Goal: Information Seeking & Learning: Check status

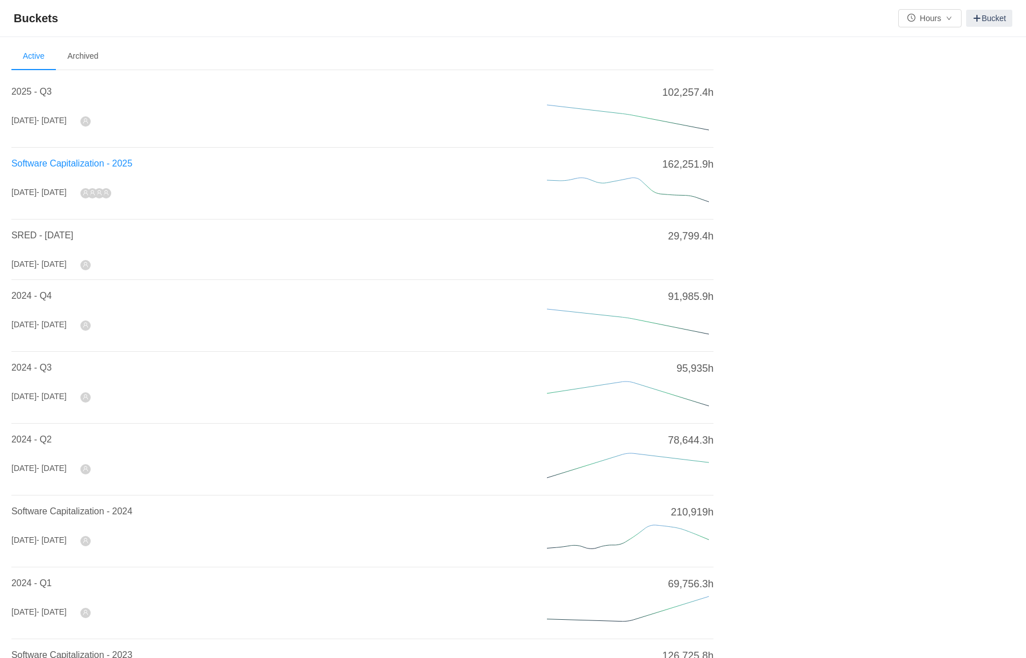
click at [90, 159] on span "Software Capitalization - 2025" at bounding box center [71, 164] width 121 height 10
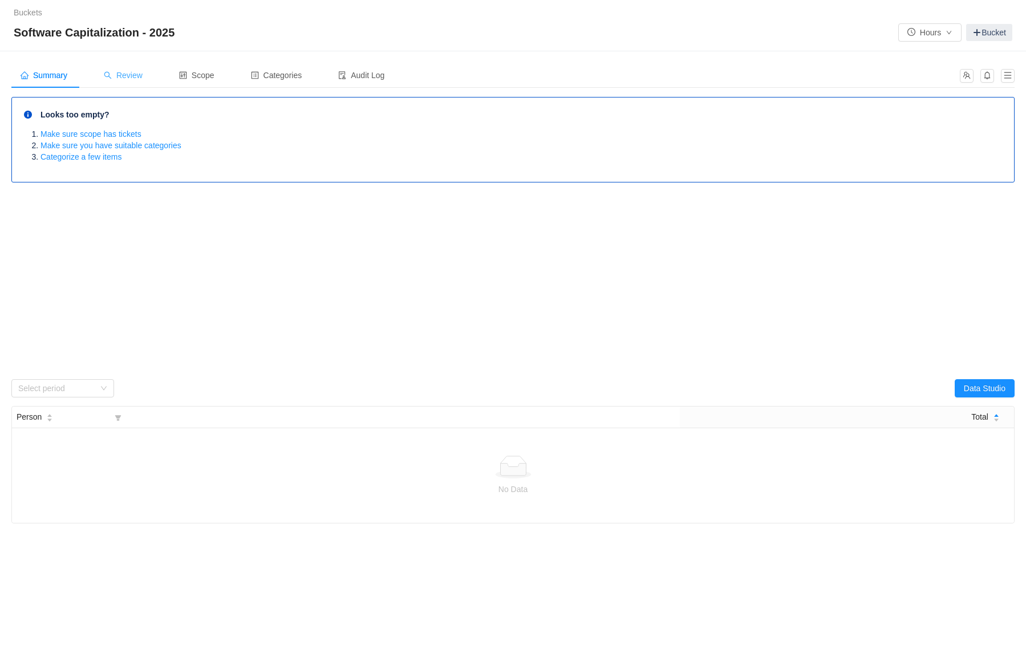
click at [128, 77] on span "Review" at bounding box center [123, 75] width 39 height 9
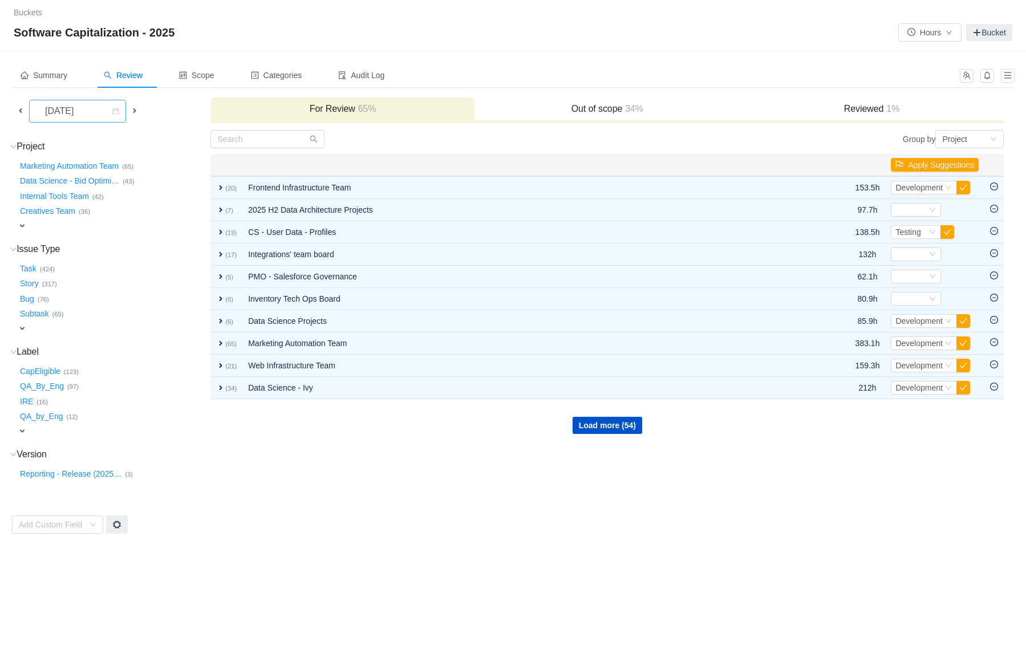
click at [85, 105] on div "[DATE]" at bounding box center [60, 111] width 49 height 22
click at [91, 210] on li "[DATE]" at bounding box center [80, 214] width 103 height 18
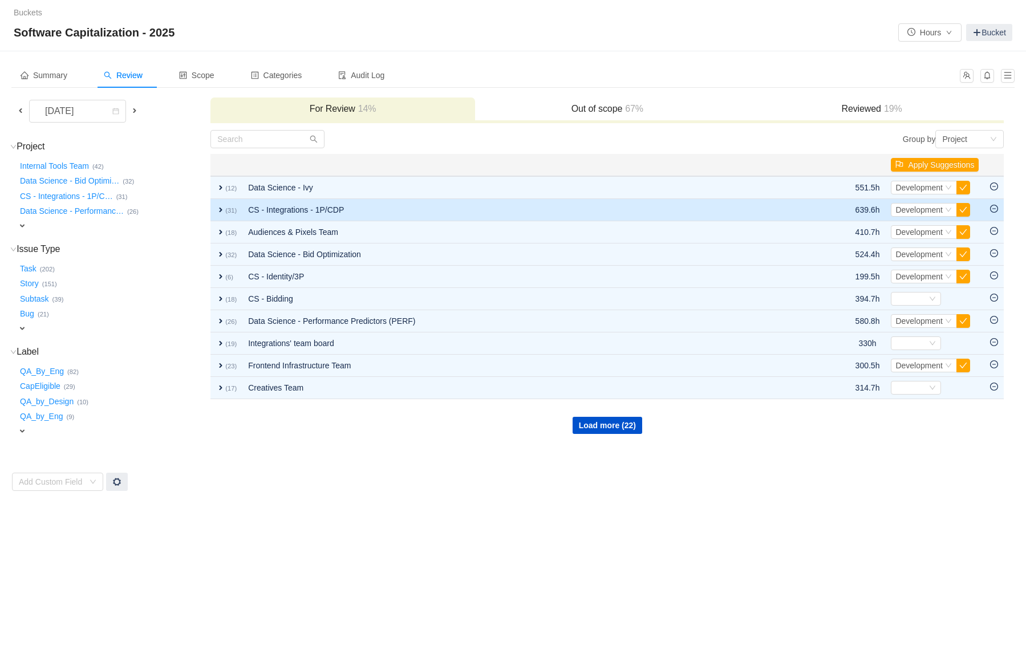
click at [225, 210] on small "(31)" at bounding box center [230, 210] width 11 height 7
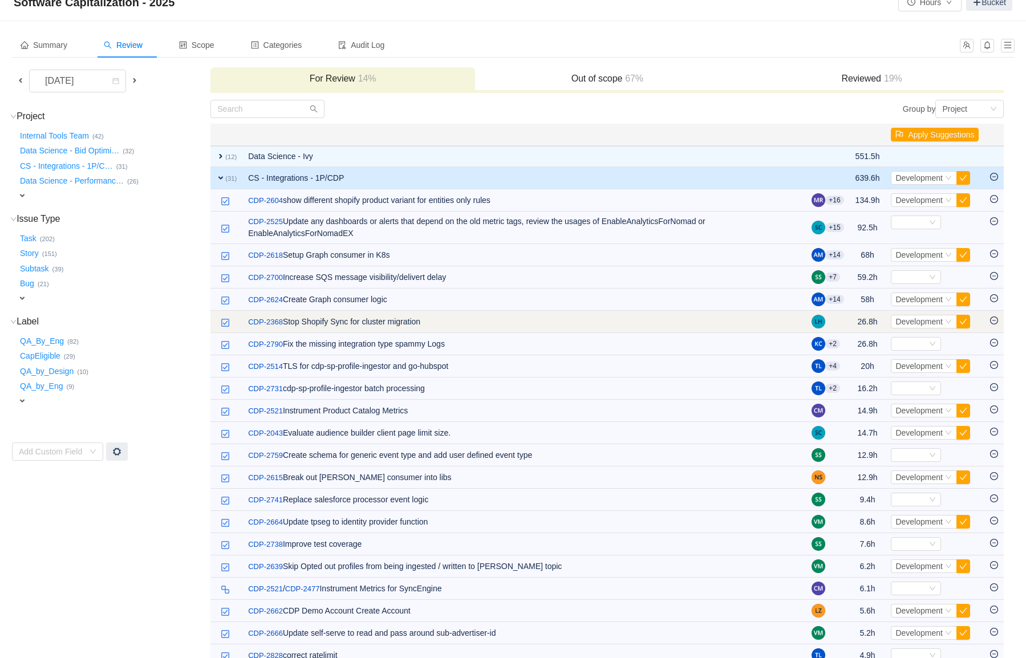
scroll to position [33, 0]
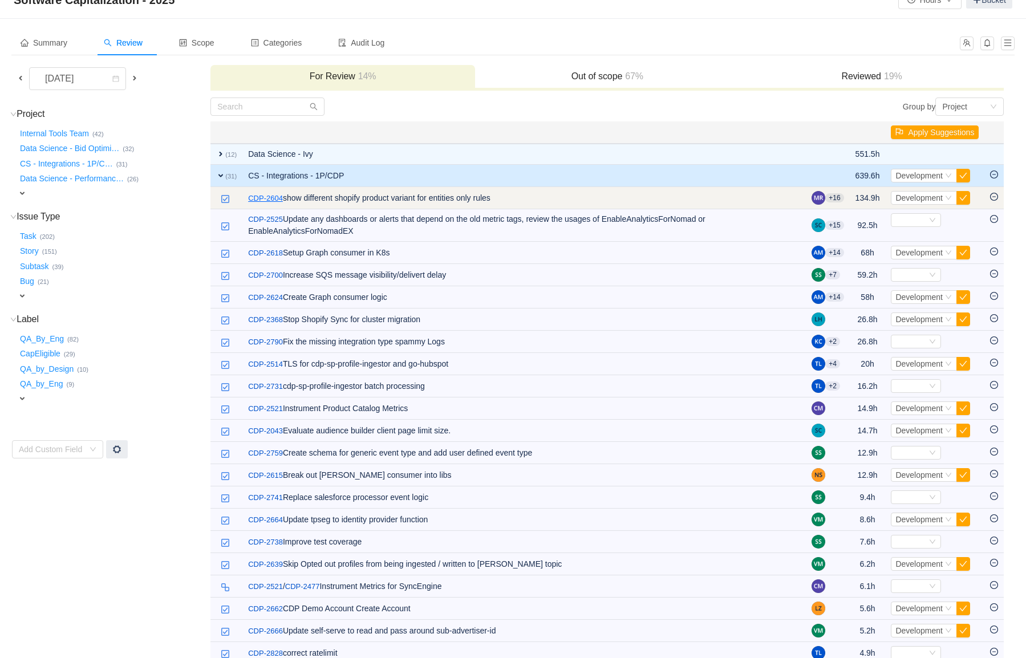
click at [268, 198] on link "CDP-2604" at bounding box center [265, 198] width 35 height 11
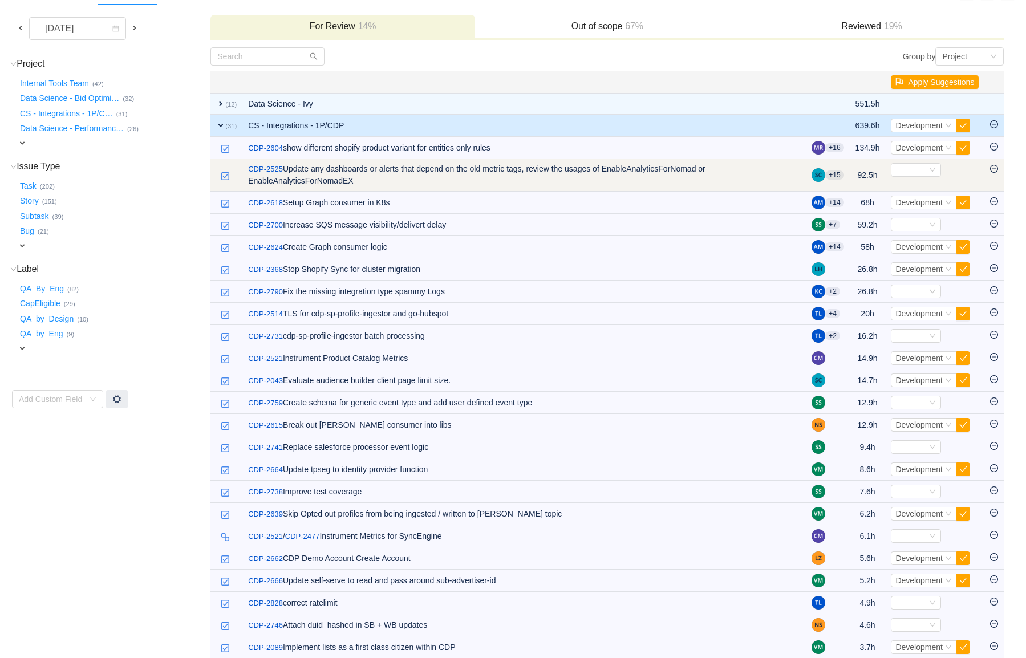
scroll to position [84, 0]
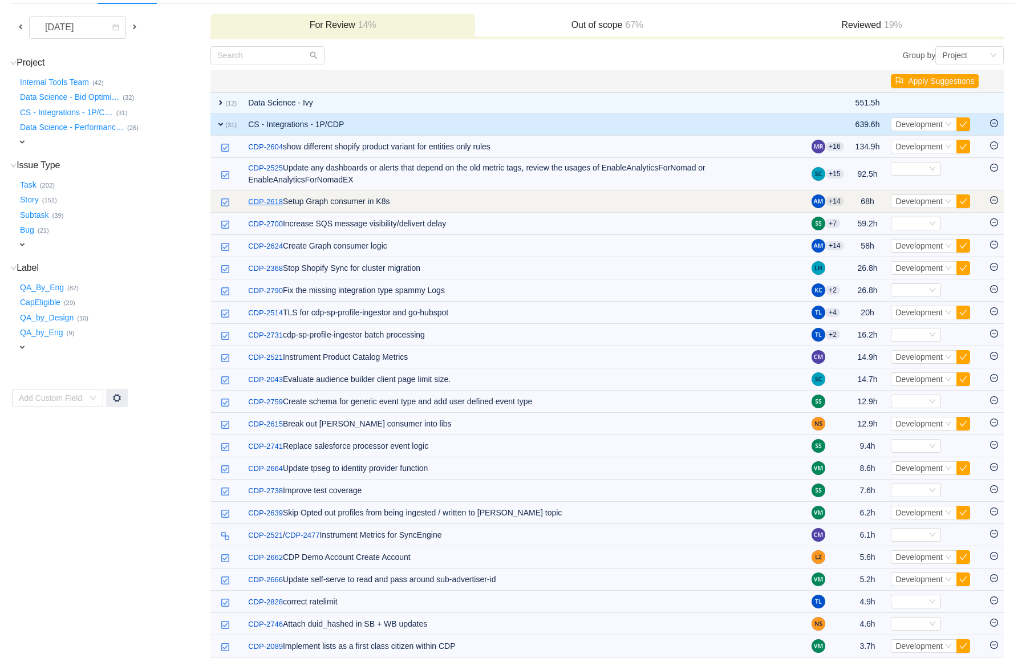
click at [258, 201] on link "CDP-2618" at bounding box center [265, 201] width 35 height 11
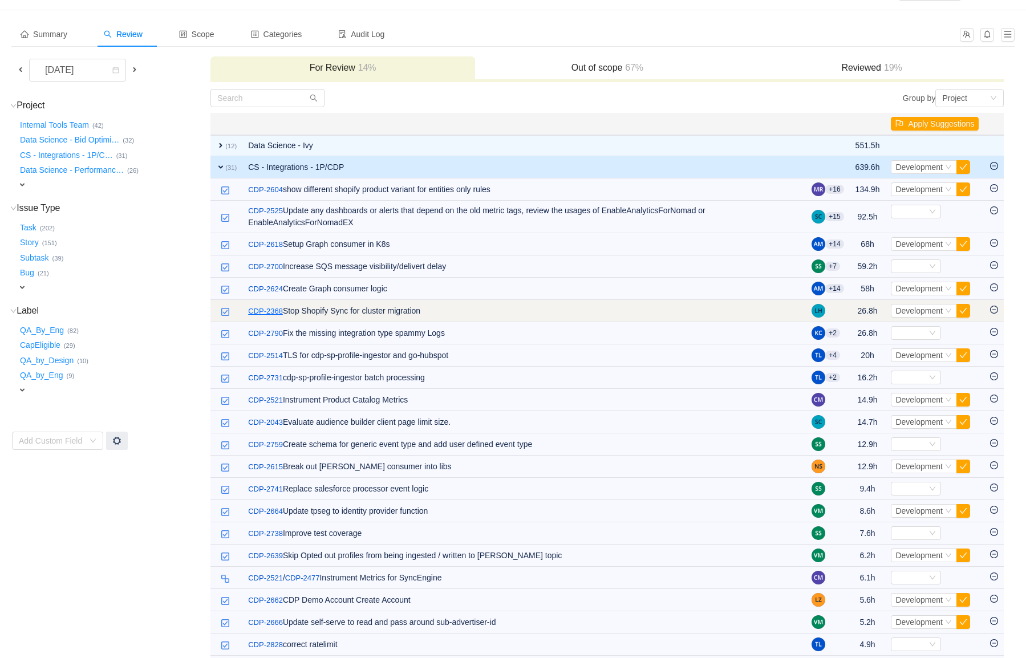
scroll to position [33, 0]
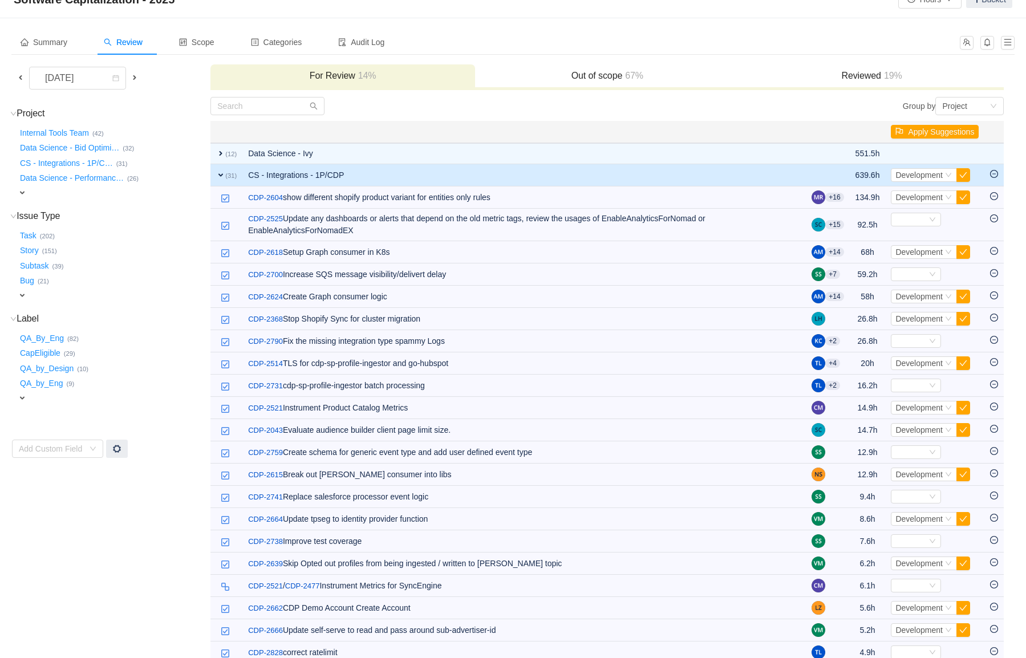
click at [221, 175] on span "expand" at bounding box center [220, 174] width 9 height 9
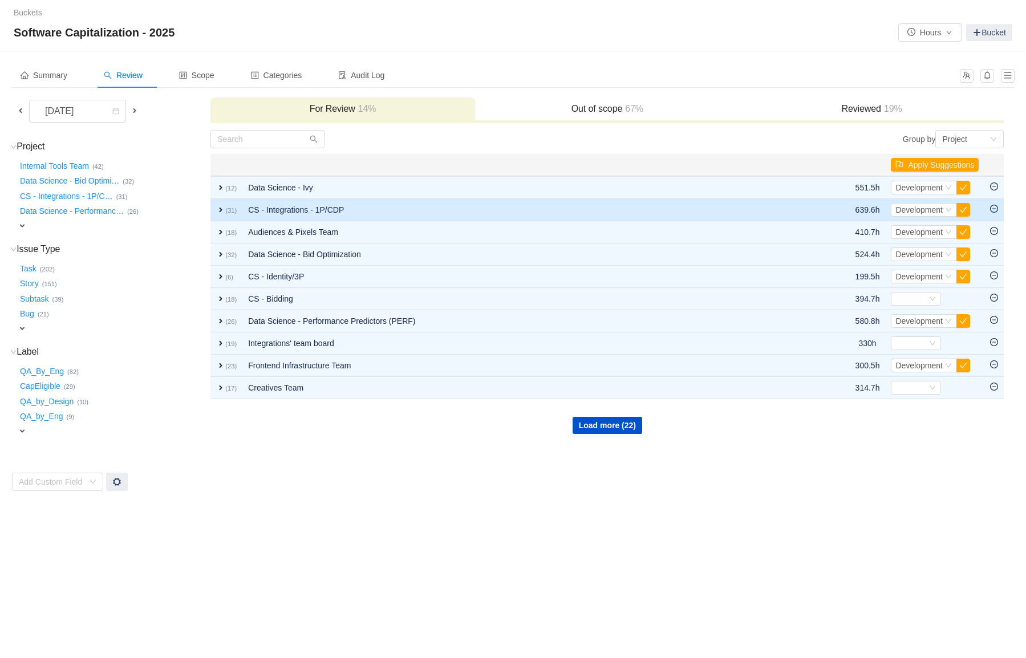
scroll to position [0, 0]
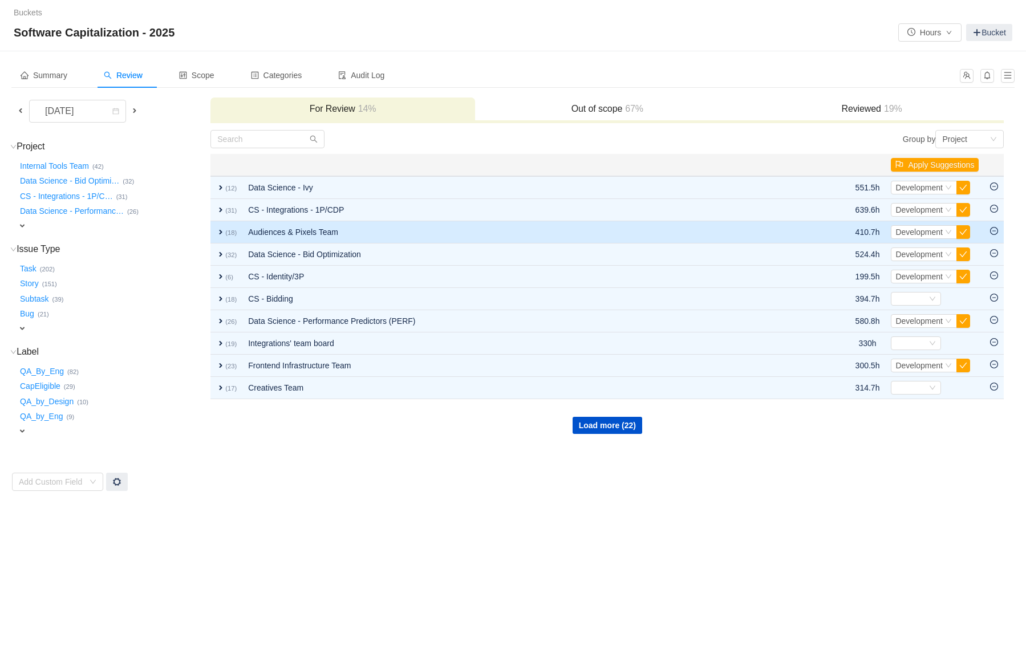
click at [222, 232] on span "expand" at bounding box center [220, 232] width 9 height 9
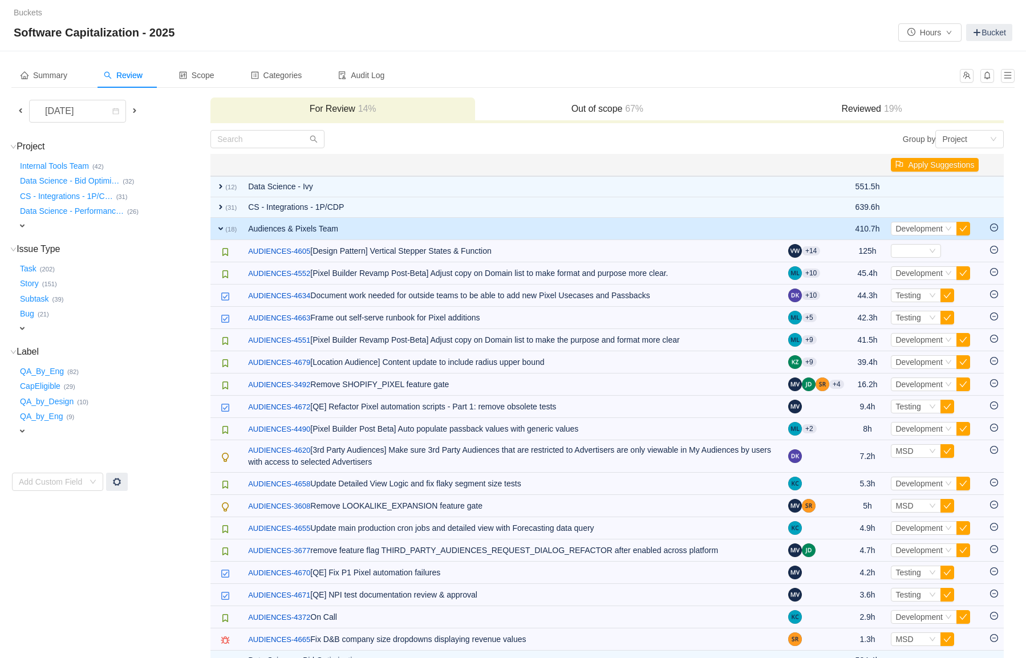
click at [222, 232] on span "expand" at bounding box center [220, 228] width 9 height 9
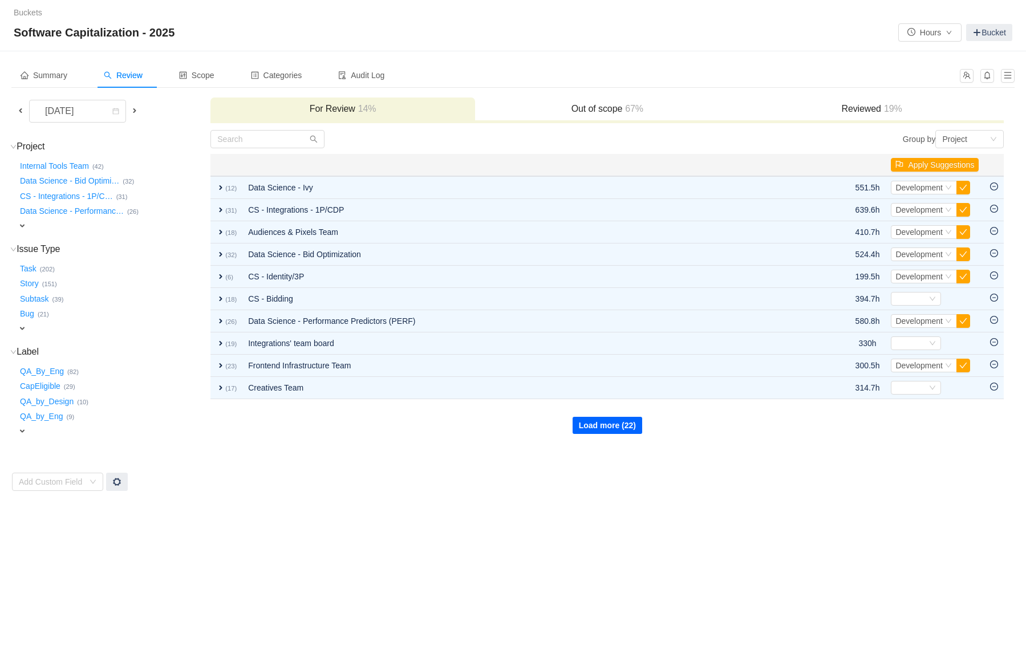
click at [589, 425] on button "Load more (22)" at bounding box center [608, 425] width 70 height 17
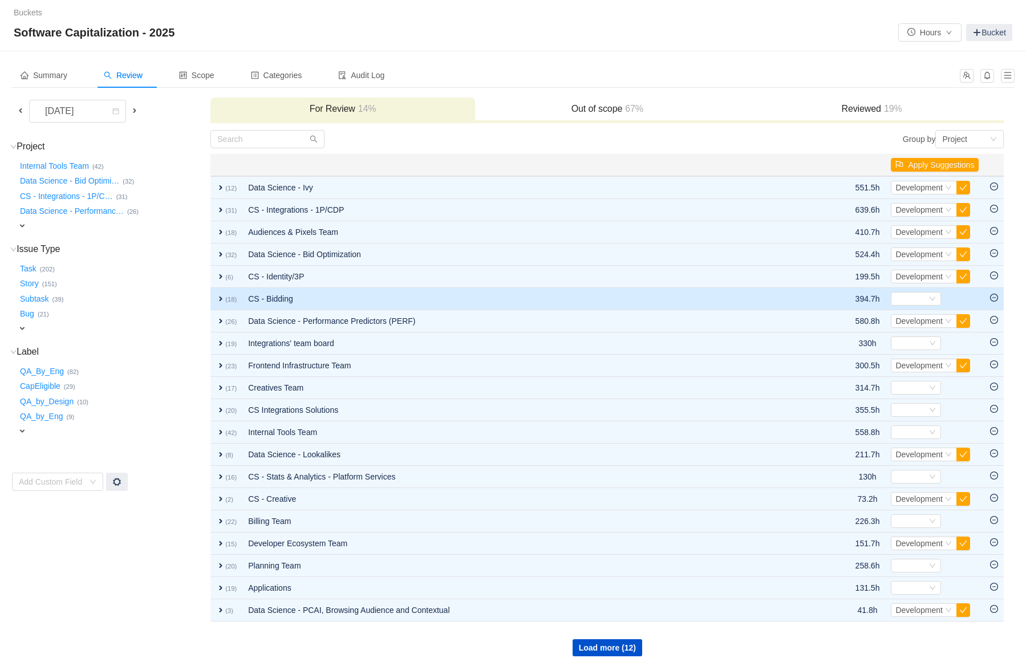
click at [234, 300] on small "(18)" at bounding box center [230, 299] width 11 height 7
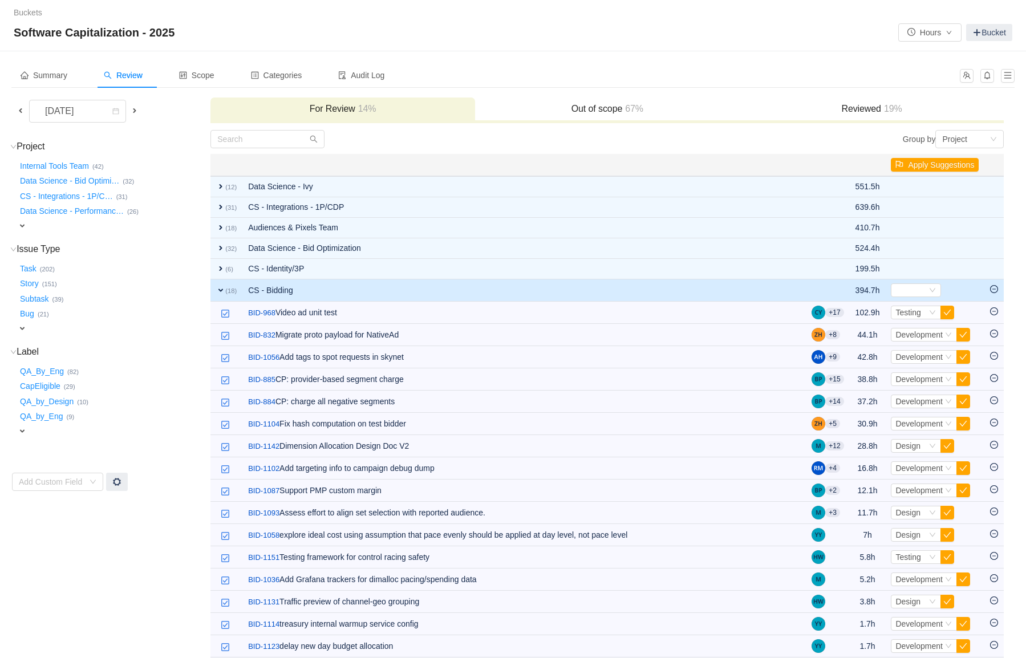
click at [637, 123] on div "For Review 14% Out of scope 67% Reviewed 19%" at bounding box center [606, 111] width 793 height 26
click at [629, 111] on span "67%" at bounding box center [632, 109] width 21 height 10
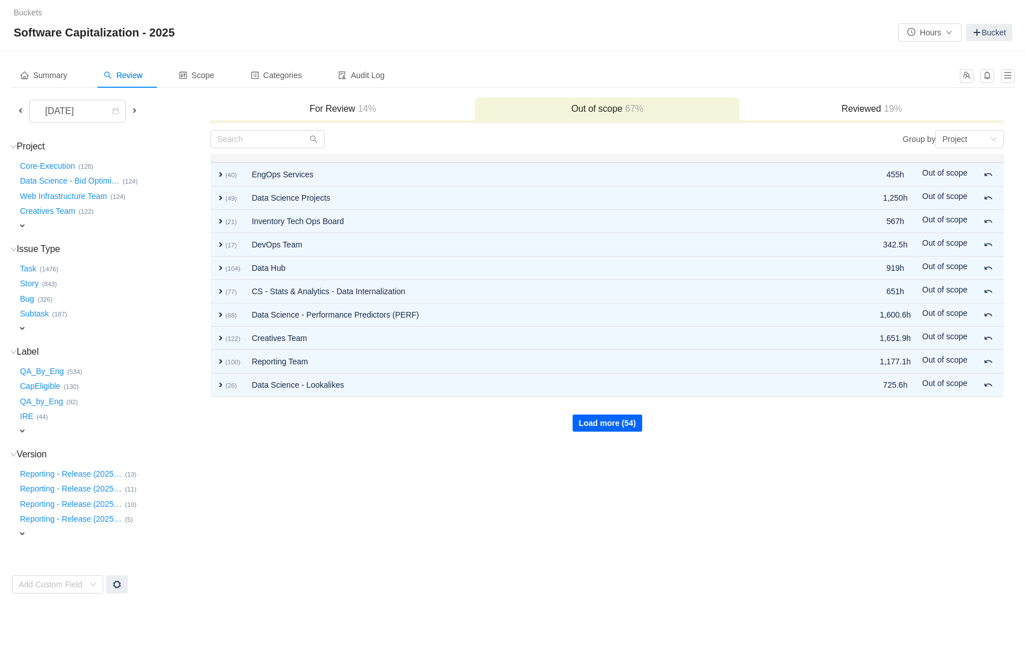
click at [615, 427] on button "Load more (54)" at bounding box center [608, 423] width 70 height 17
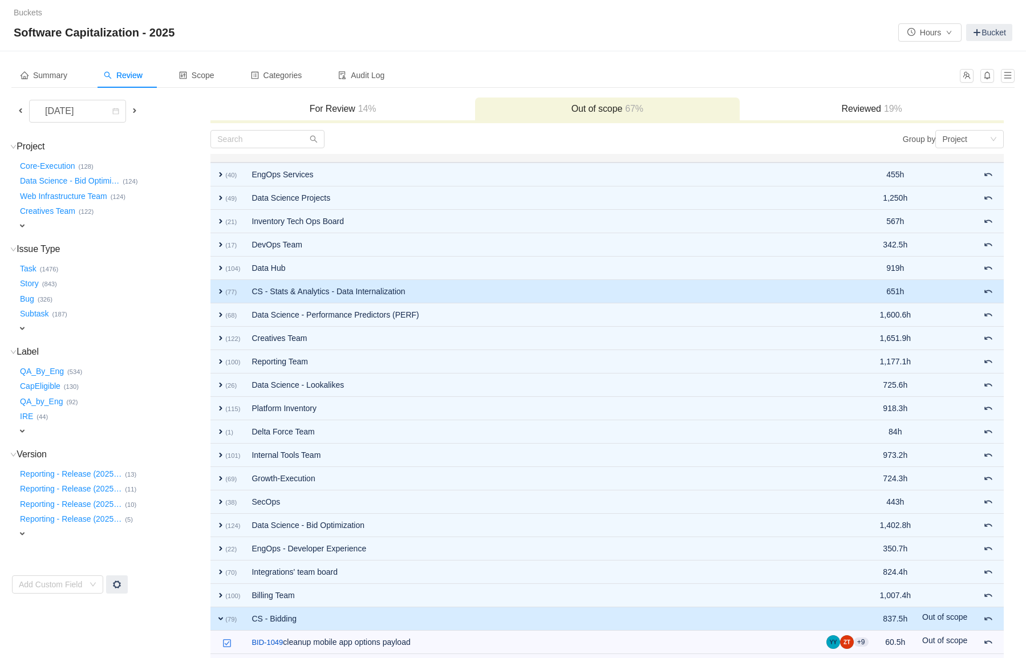
click at [220, 290] on span "expand" at bounding box center [220, 291] width 9 height 9
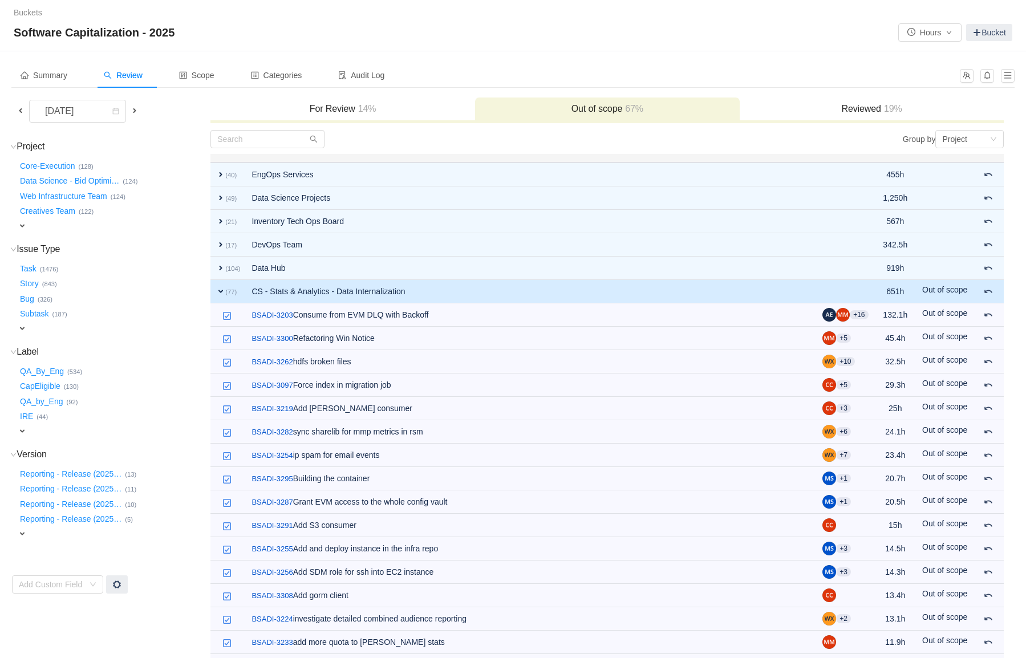
click at [225, 291] on span "expand" at bounding box center [220, 291] width 9 height 9
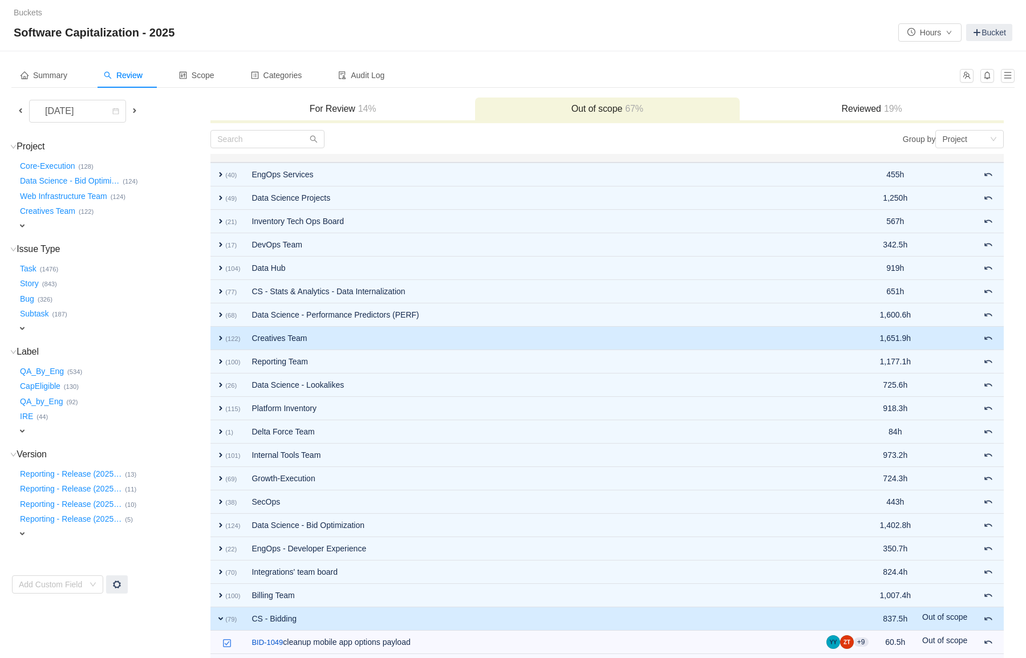
click at [219, 335] on span "expand" at bounding box center [220, 338] width 9 height 9
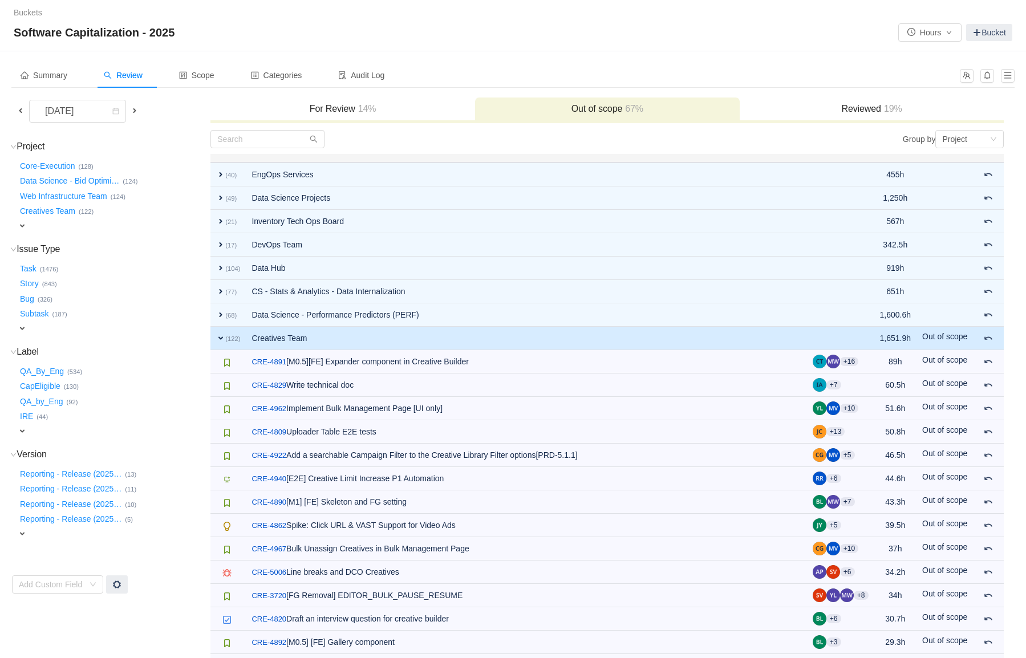
click at [219, 335] on span "expand" at bounding box center [220, 338] width 9 height 9
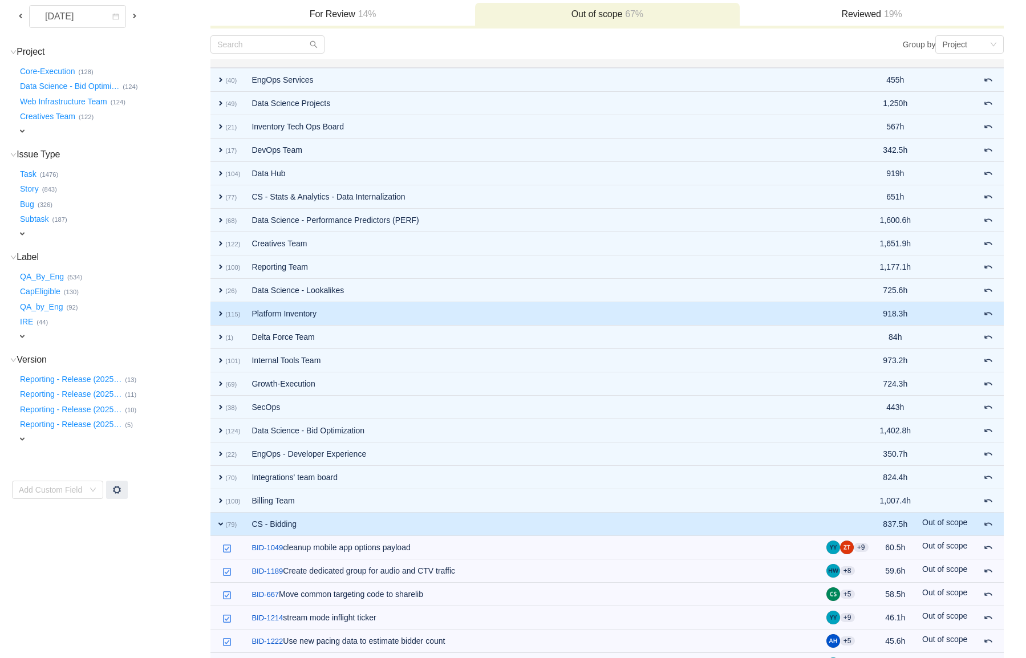
scroll to position [103, 0]
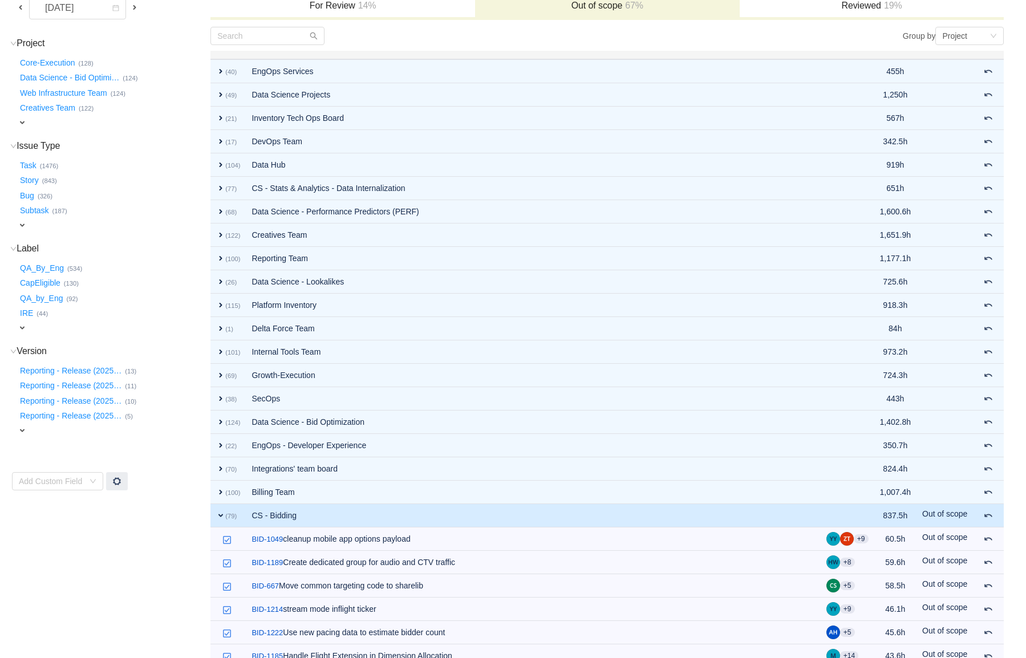
click at [225, 517] on small "(79)" at bounding box center [230, 516] width 11 height 7
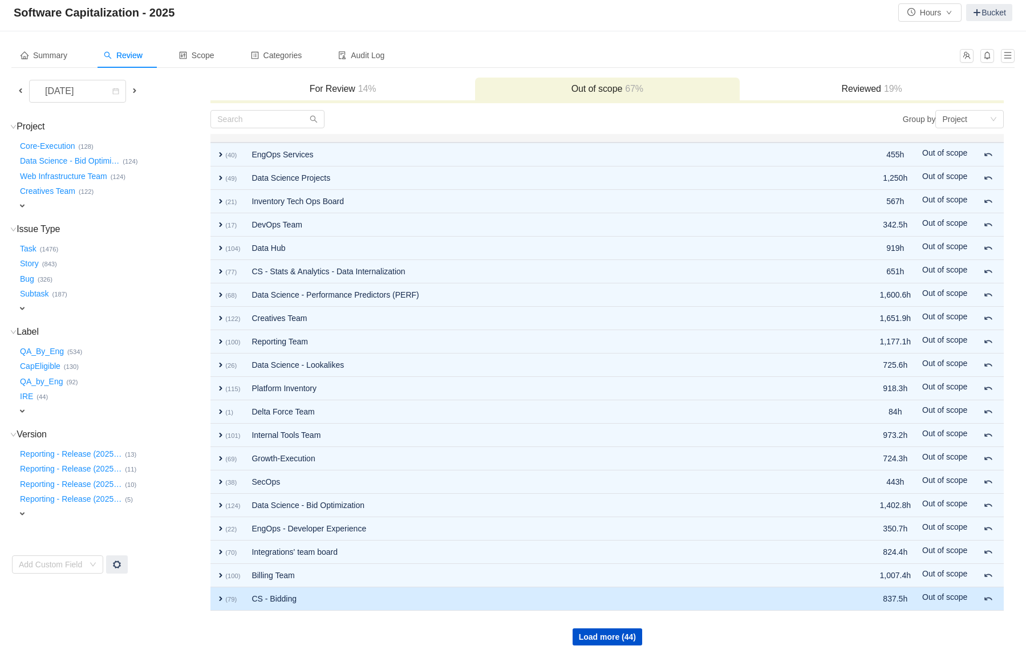
scroll to position [20, 0]
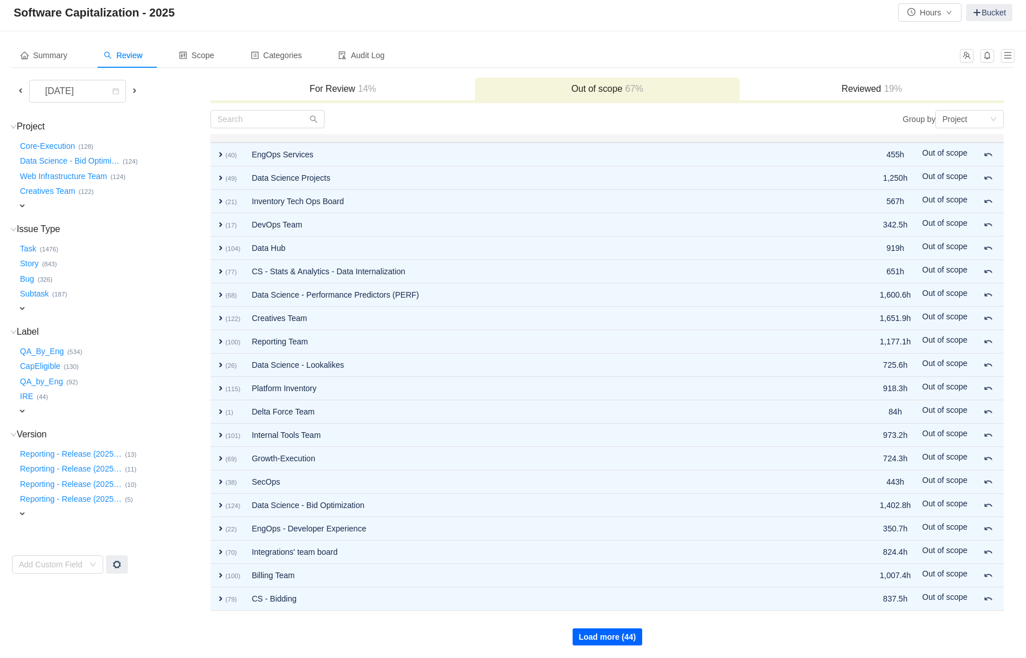
click at [599, 635] on button "Load more (44)" at bounding box center [608, 636] width 70 height 17
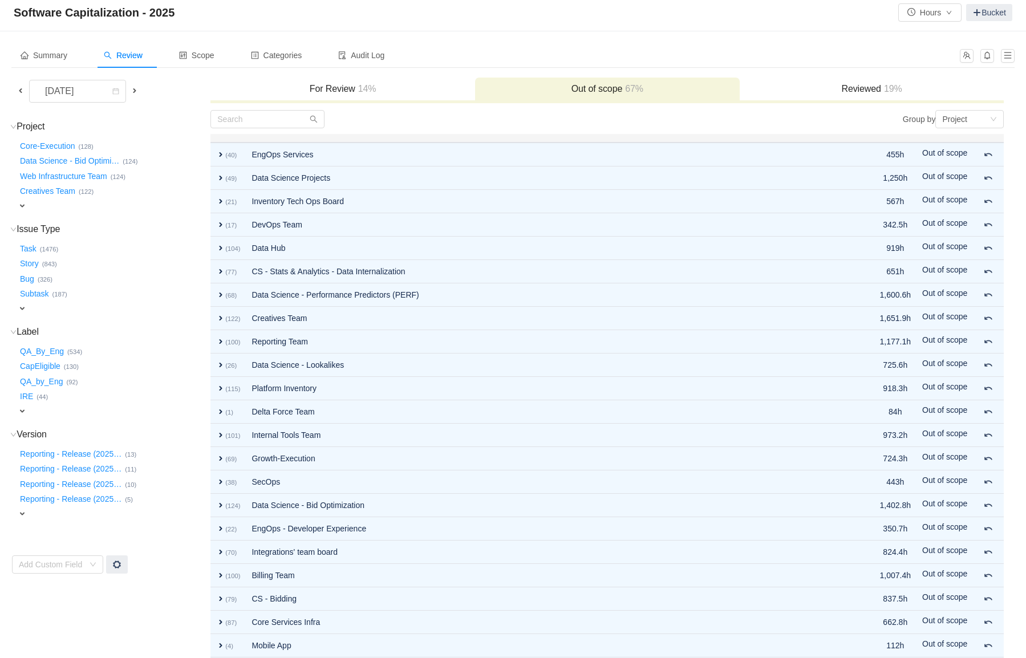
scroll to position [254, 0]
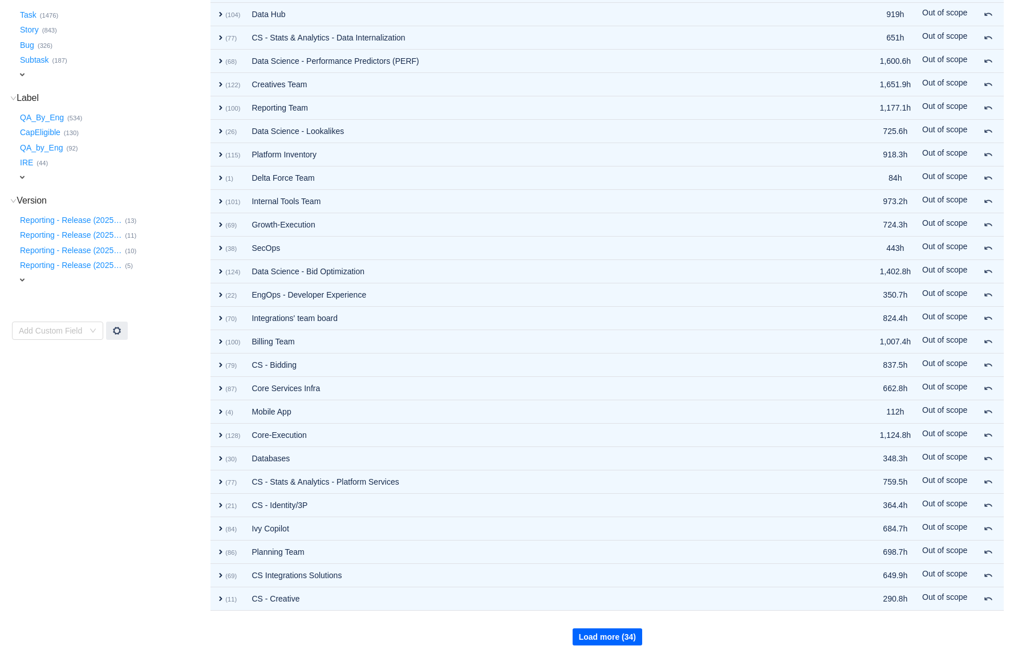
click at [596, 640] on button "Load more (34)" at bounding box center [608, 636] width 70 height 17
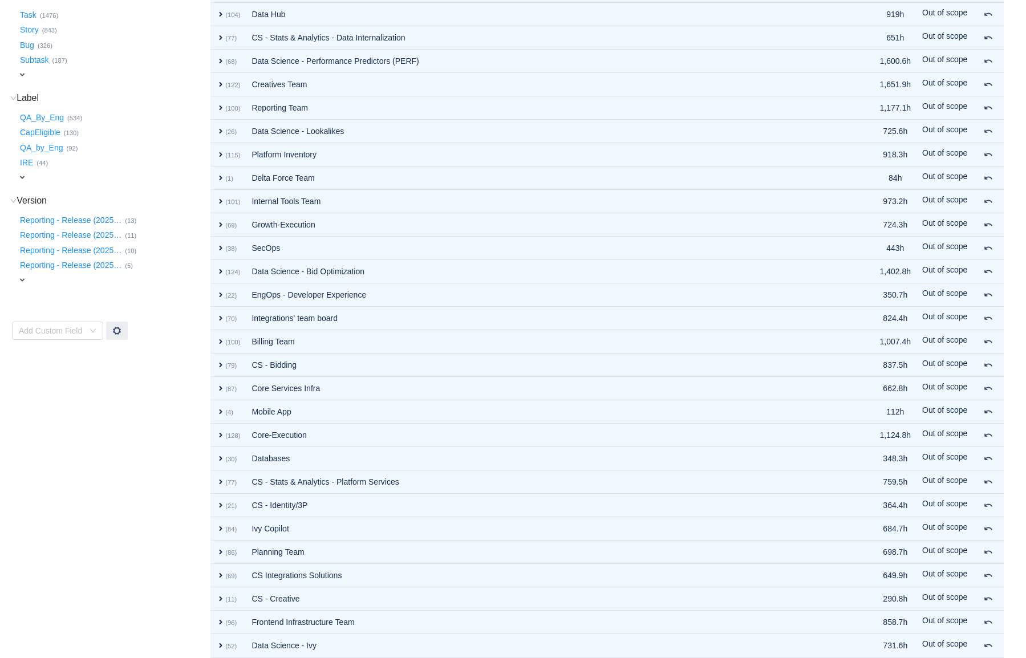
scroll to position [488, 0]
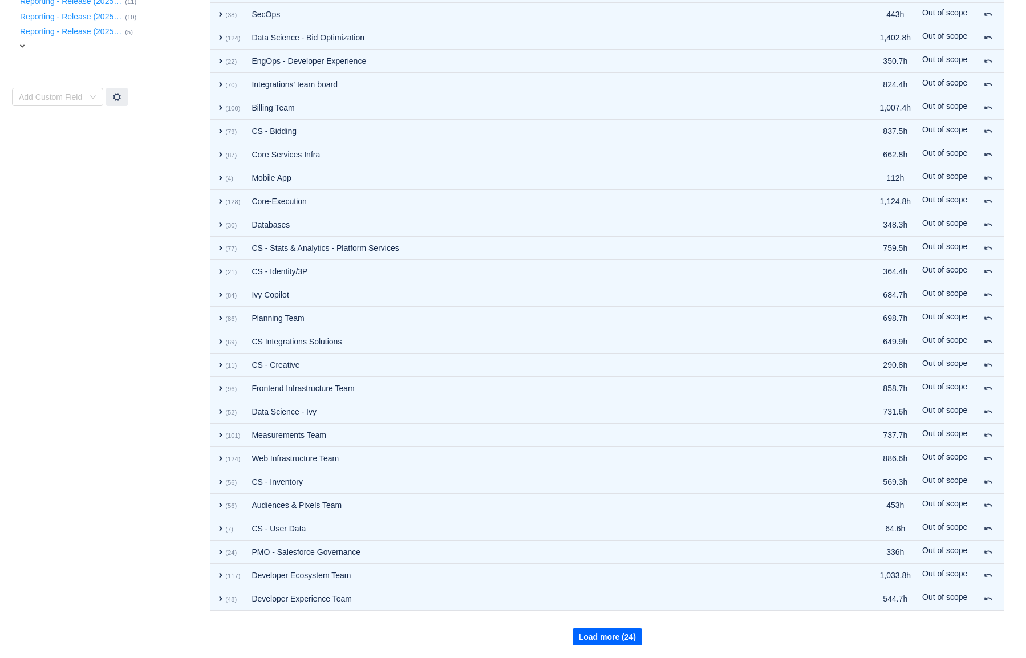
click at [596, 640] on button "Load more (24)" at bounding box center [608, 636] width 70 height 17
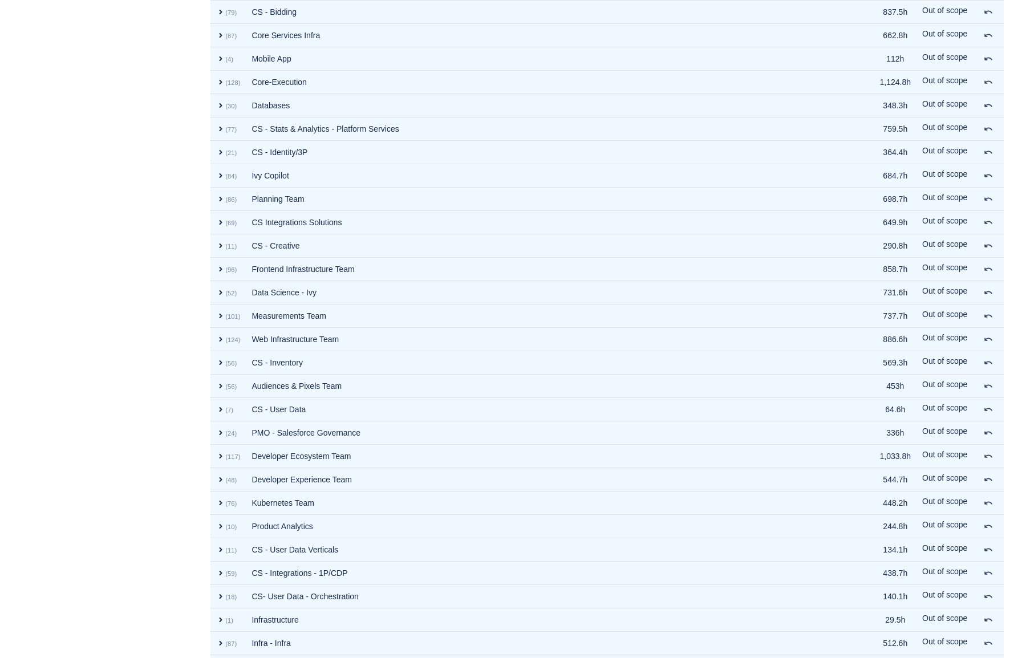
scroll to position [721, 0]
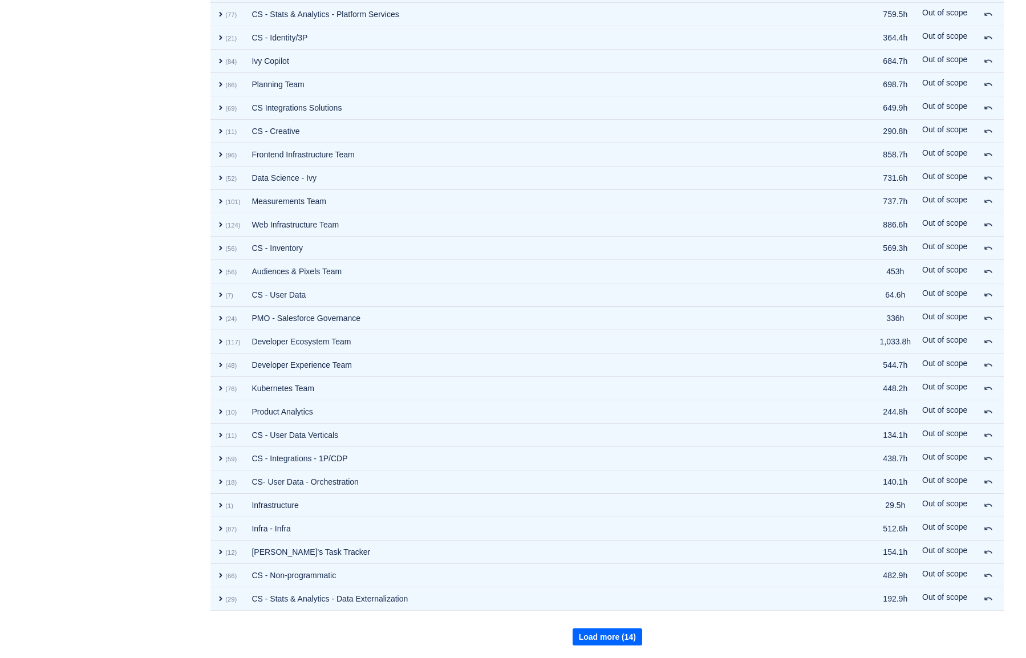
click at [596, 640] on button "Load more (14)" at bounding box center [608, 636] width 70 height 17
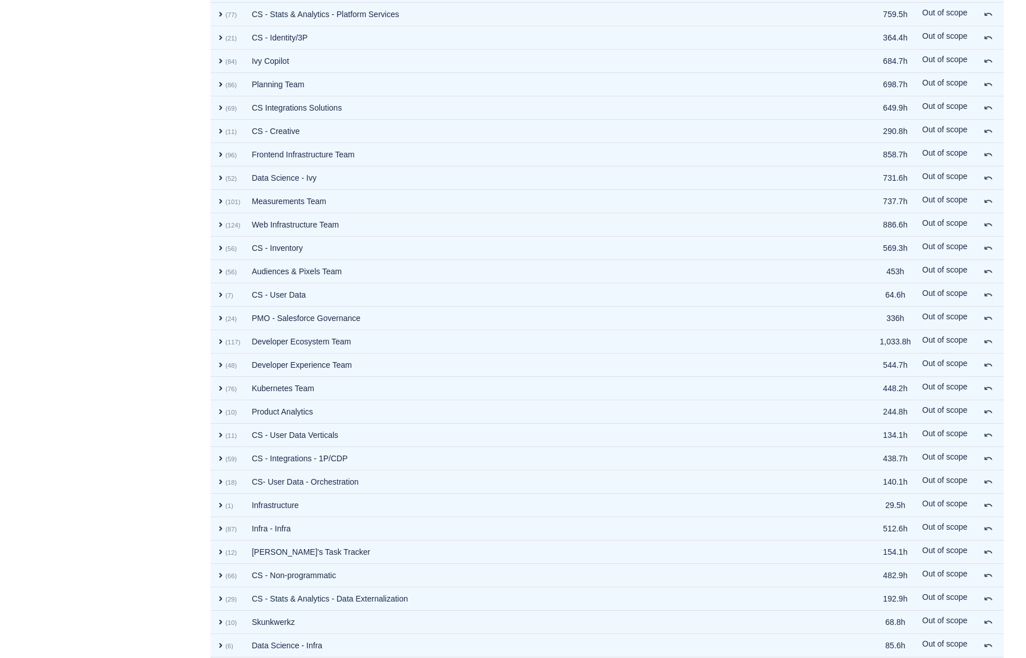
scroll to position [955, 0]
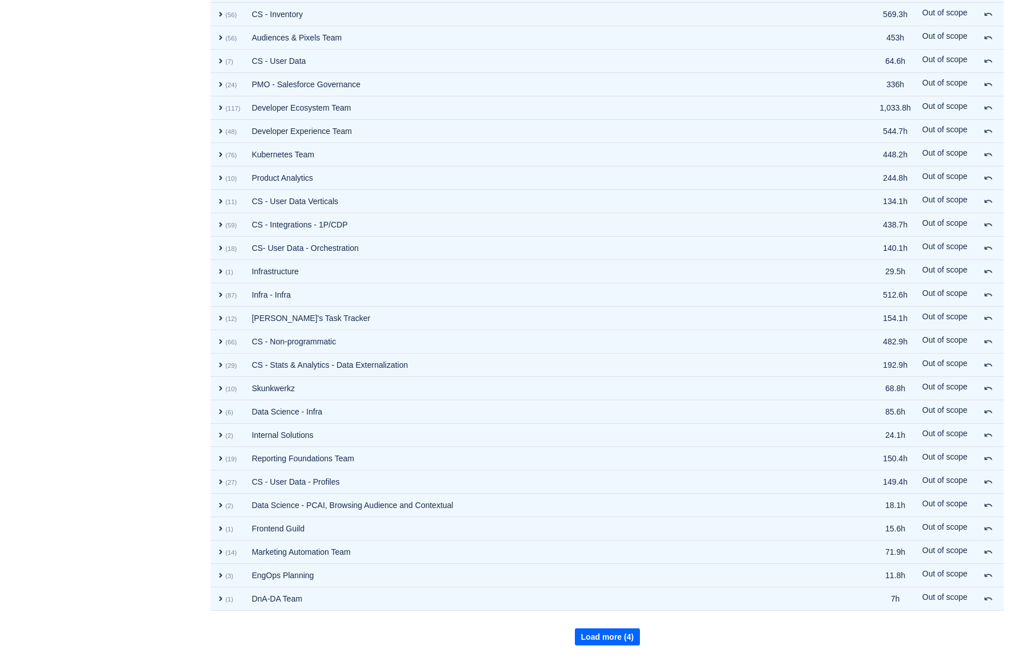
click at [596, 640] on button "Load more (4)" at bounding box center [608, 636] width 66 height 17
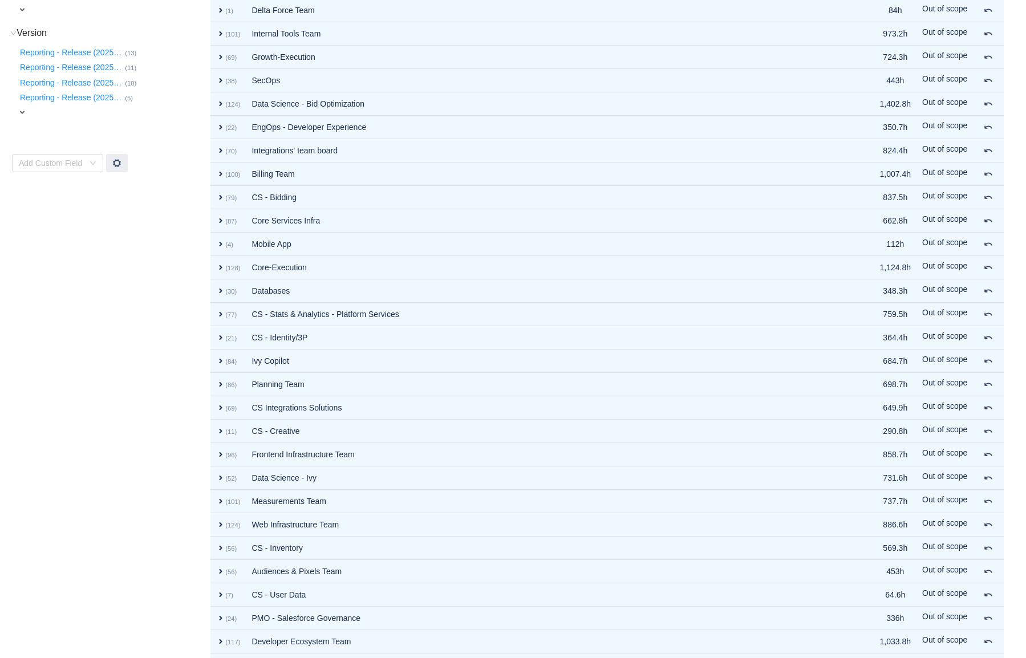
scroll to position [0, 0]
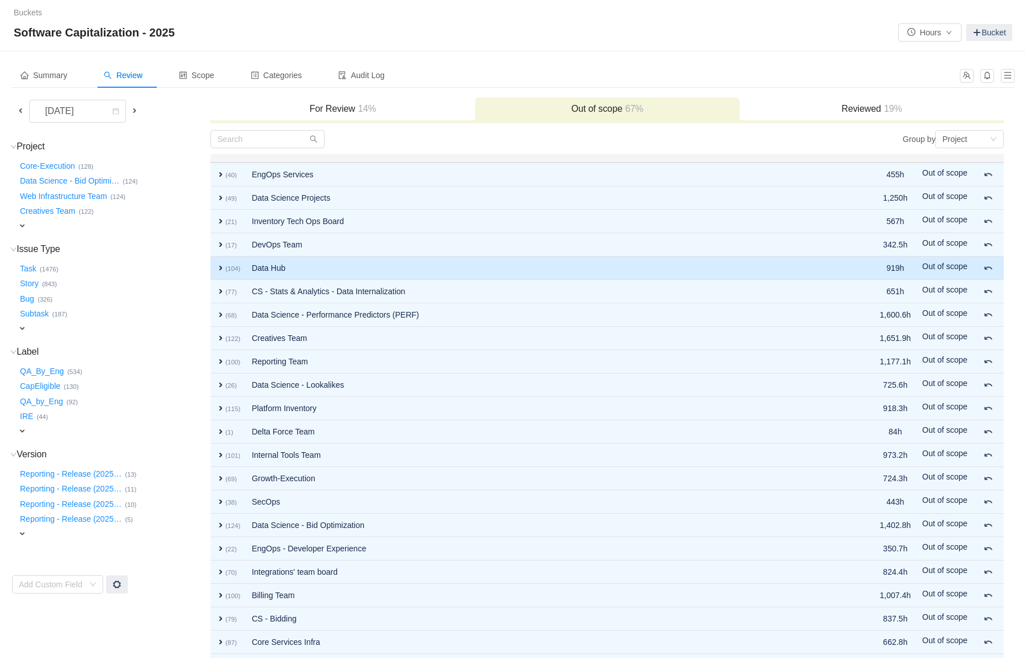
click at [781, 267] on td "Data Hub" at bounding box center [544, 268] width 596 height 23
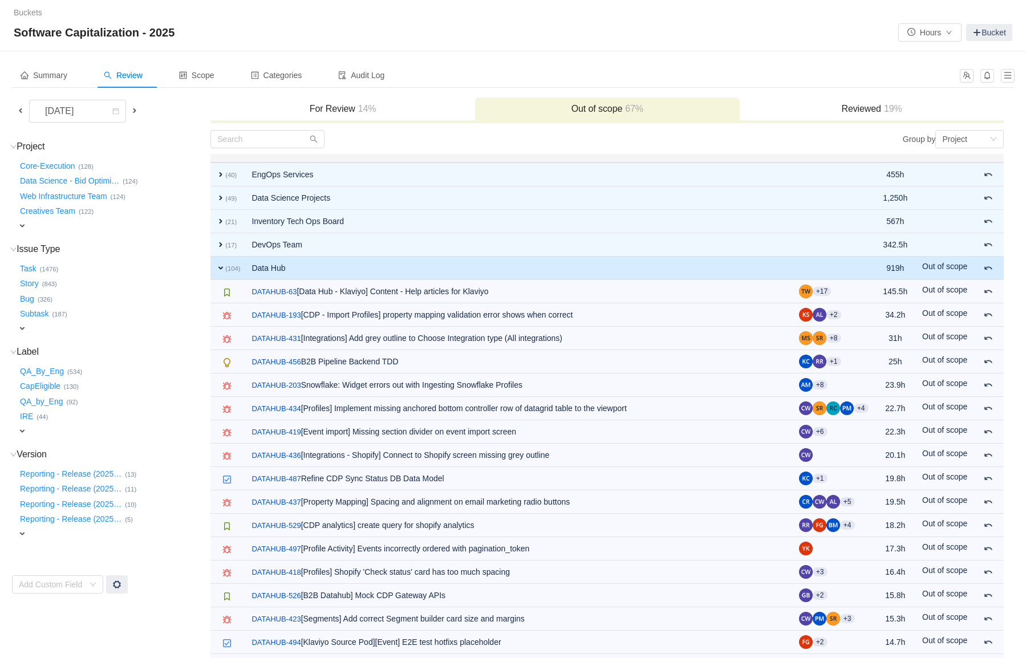
click at [781, 267] on td "Data Hub" at bounding box center [519, 268] width 547 height 23
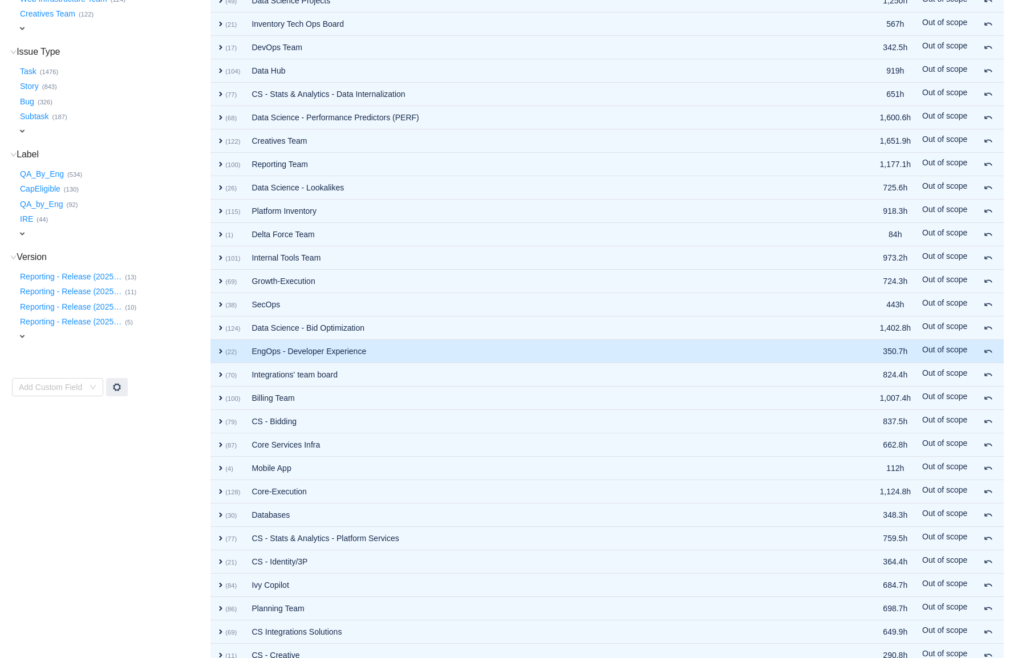
scroll to position [212, 0]
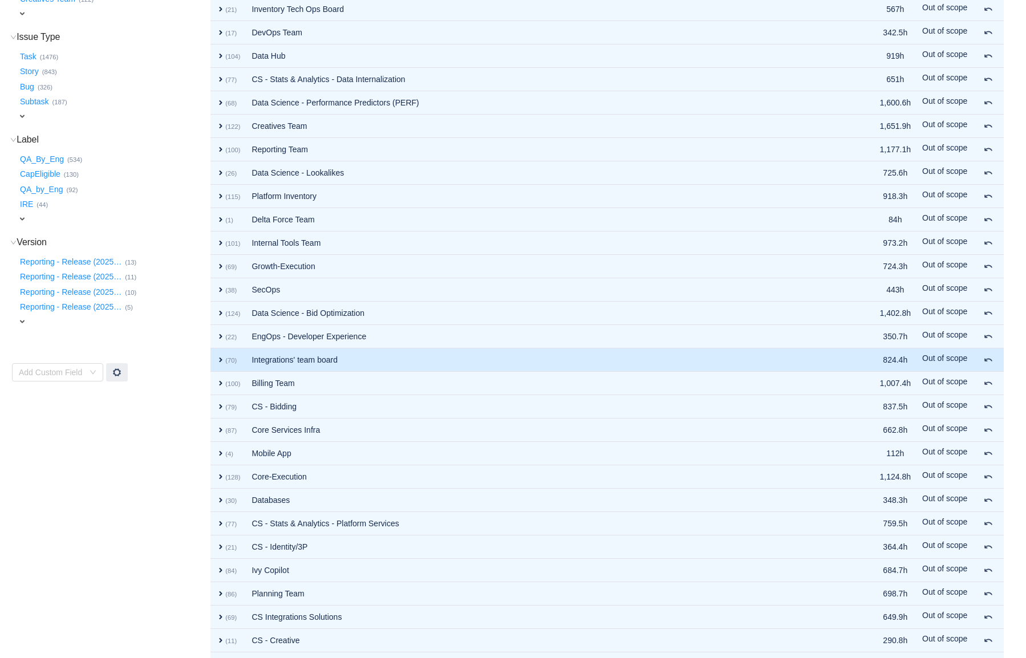
click at [789, 355] on td "Integrations' team board" at bounding box center [544, 359] width 596 height 23
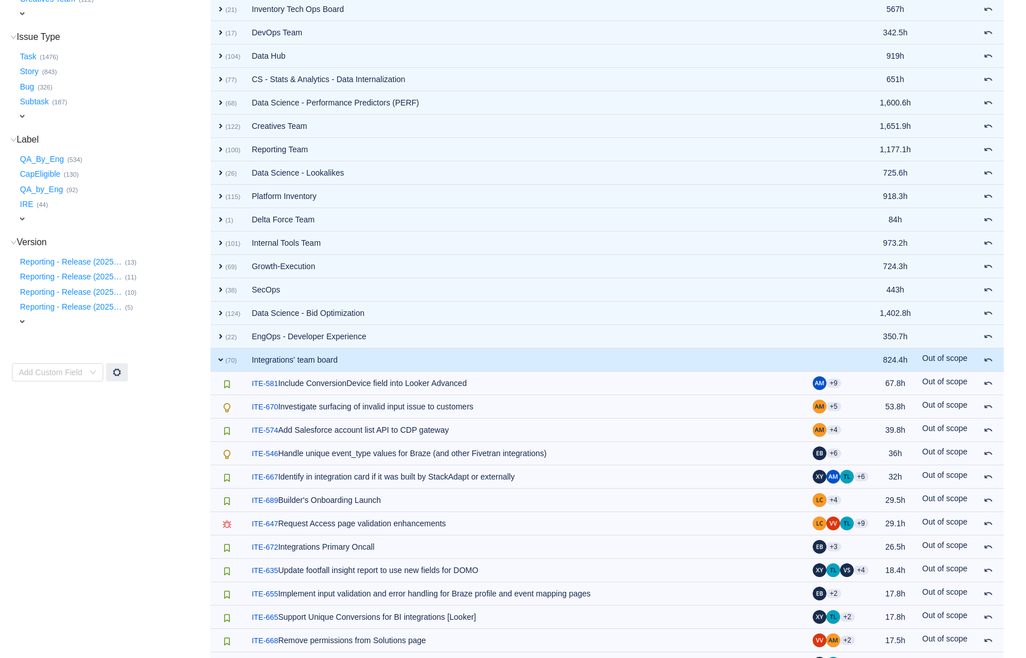
click at [794, 362] on td "Integrations' team board" at bounding box center [526, 359] width 561 height 23
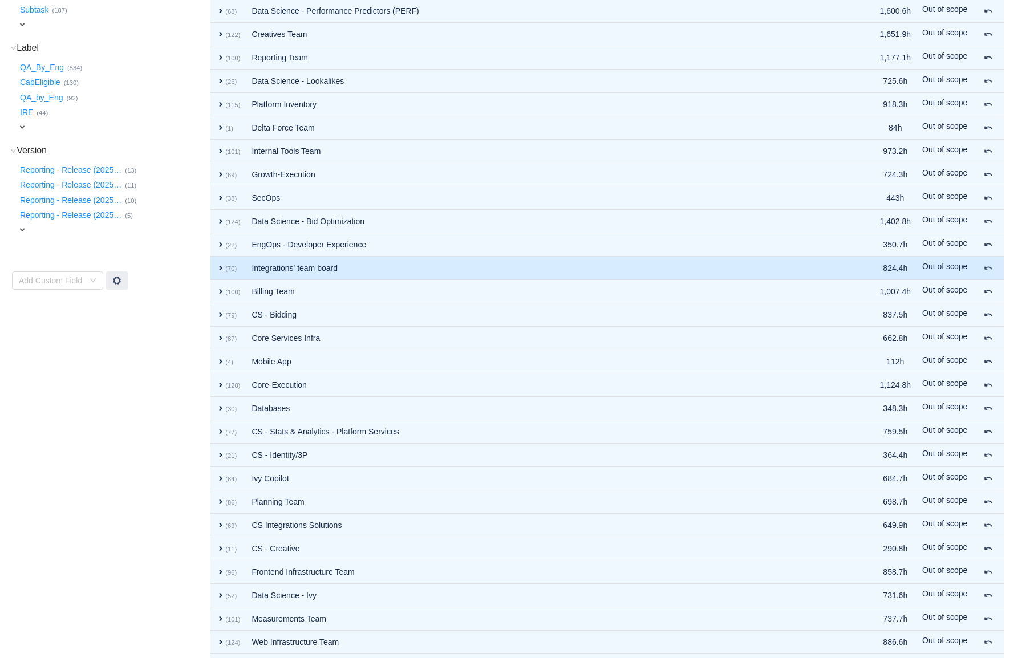
scroll to position [305, 0]
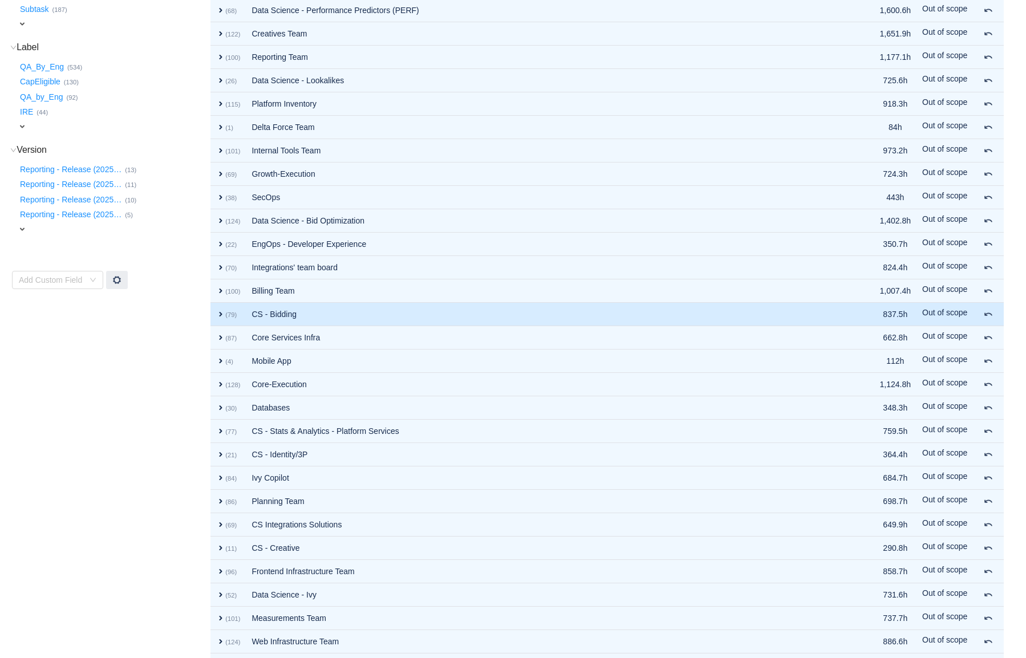
click at [805, 314] on td "CS - Bidding" at bounding box center [544, 314] width 596 height 23
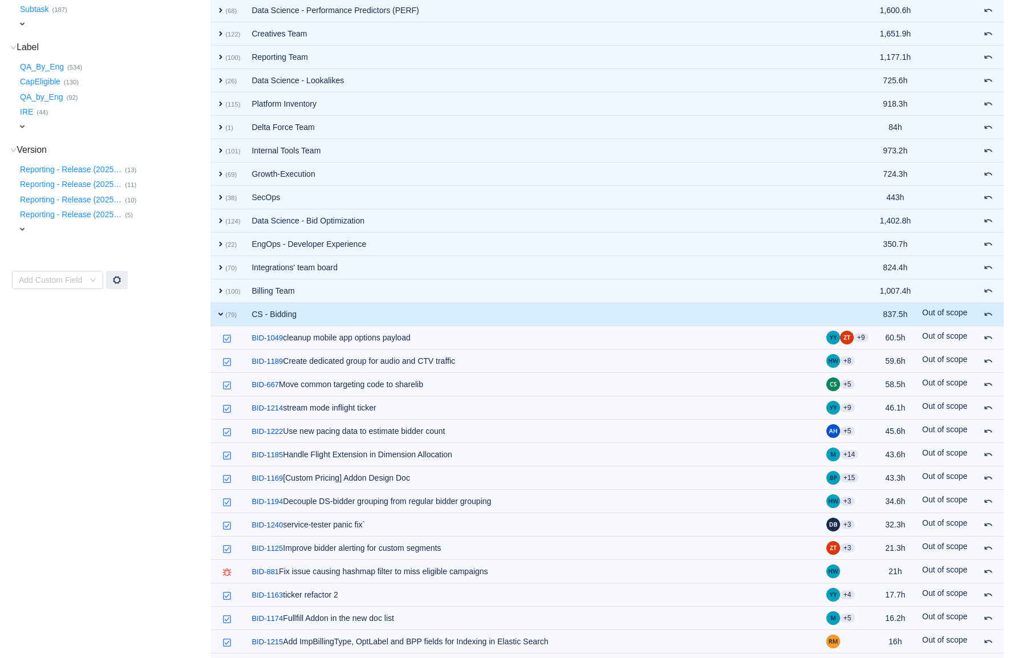
click at [805, 314] on td "CS - Bidding" at bounding box center [533, 314] width 574 height 23
